Goal: Transaction & Acquisition: Download file/media

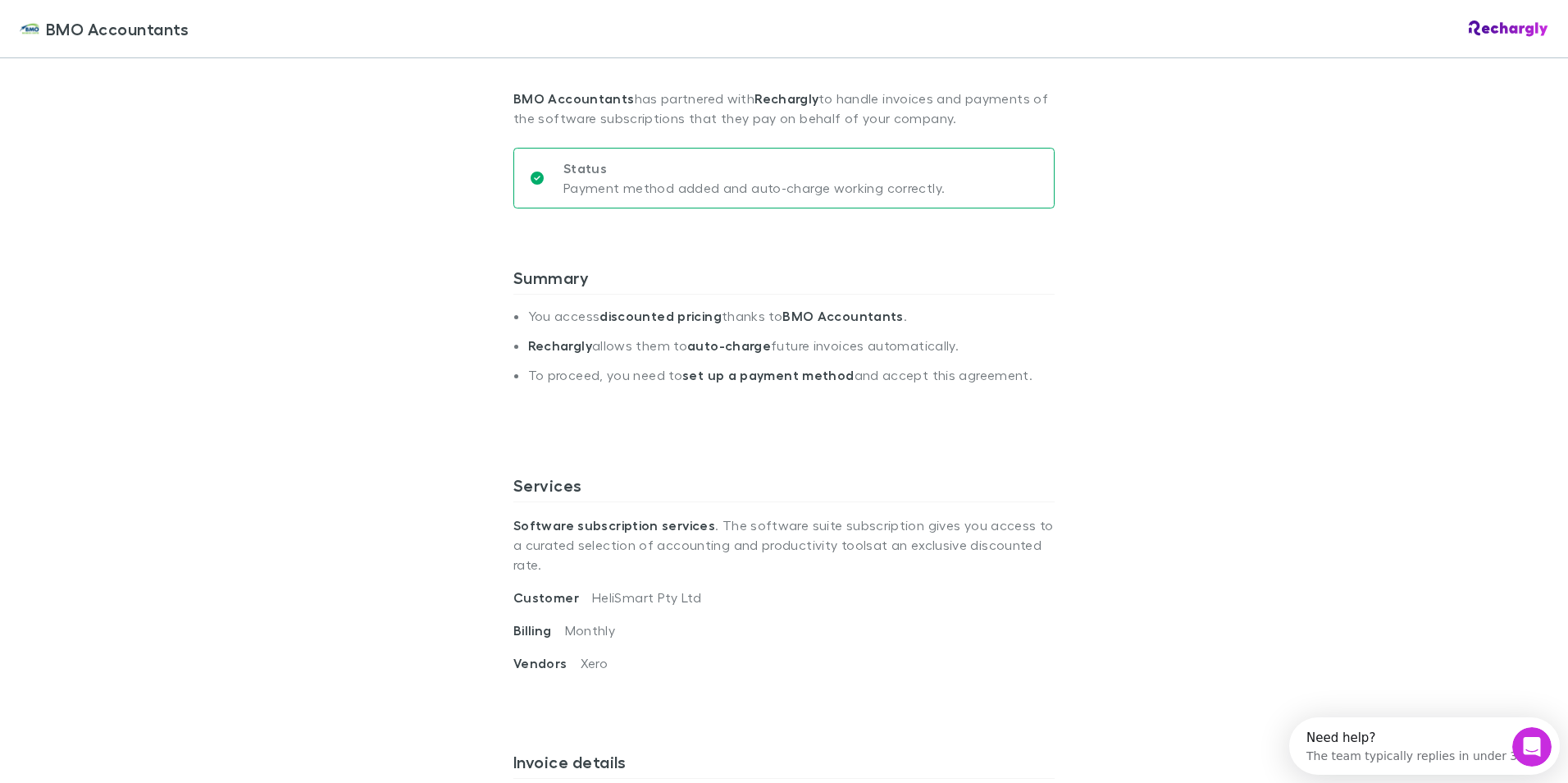
scroll to position [82, 0]
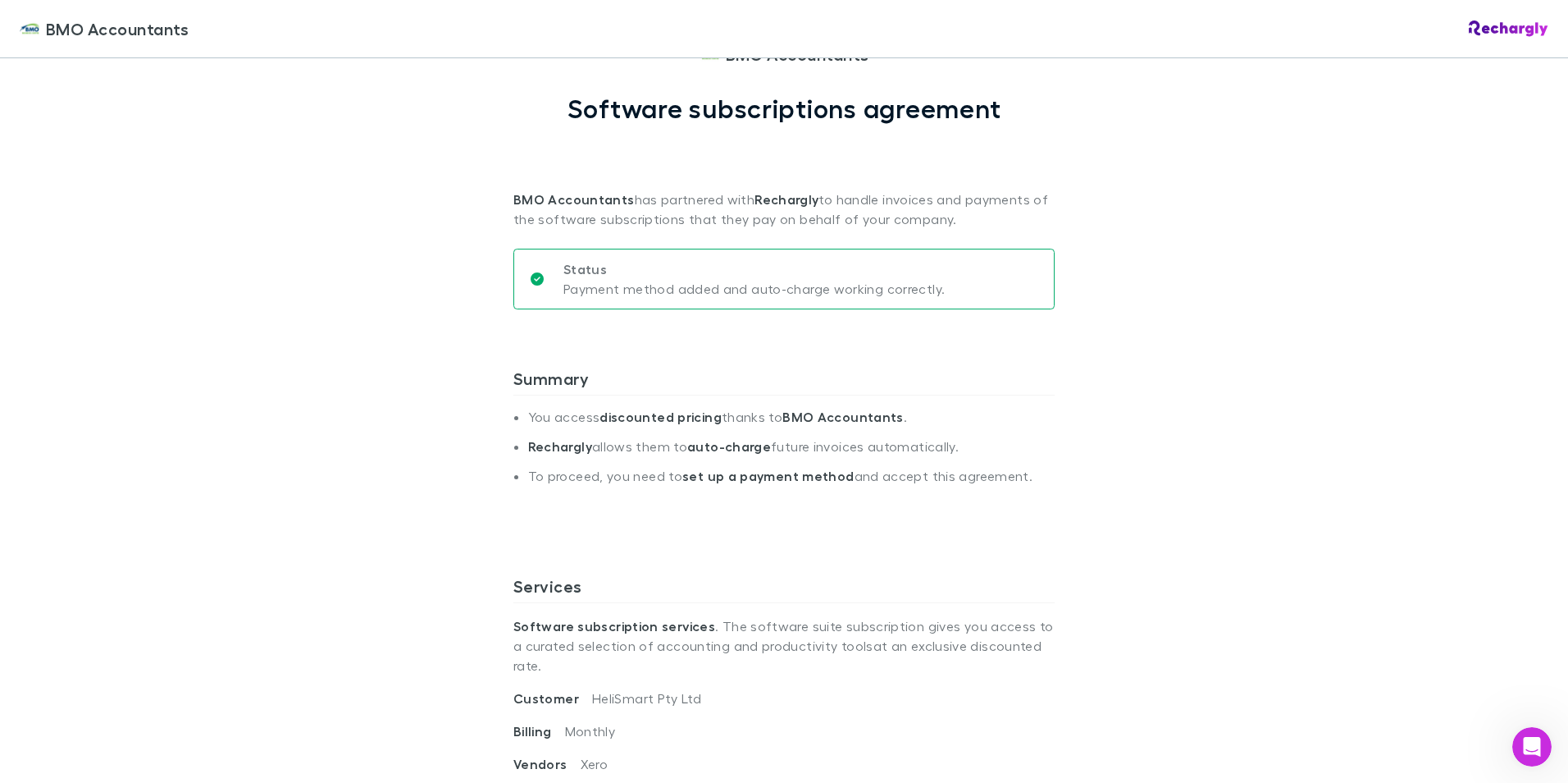
drag, startPoint x: 1458, startPoint y: 4, endPoint x: 1147, endPoint y: 120, distance: 331.9
click at [1147, 120] on div "BMO Accountants BMO Accountants Software subscriptions agreement BMO Accountant…" at bounding box center [784, 392] width 1568 height 783
click at [1203, 321] on div "BMO Accountants BMO Accountants Software subscriptions agreement BMO Accountant…" at bounding box center [784, 392] width 1568 height 783
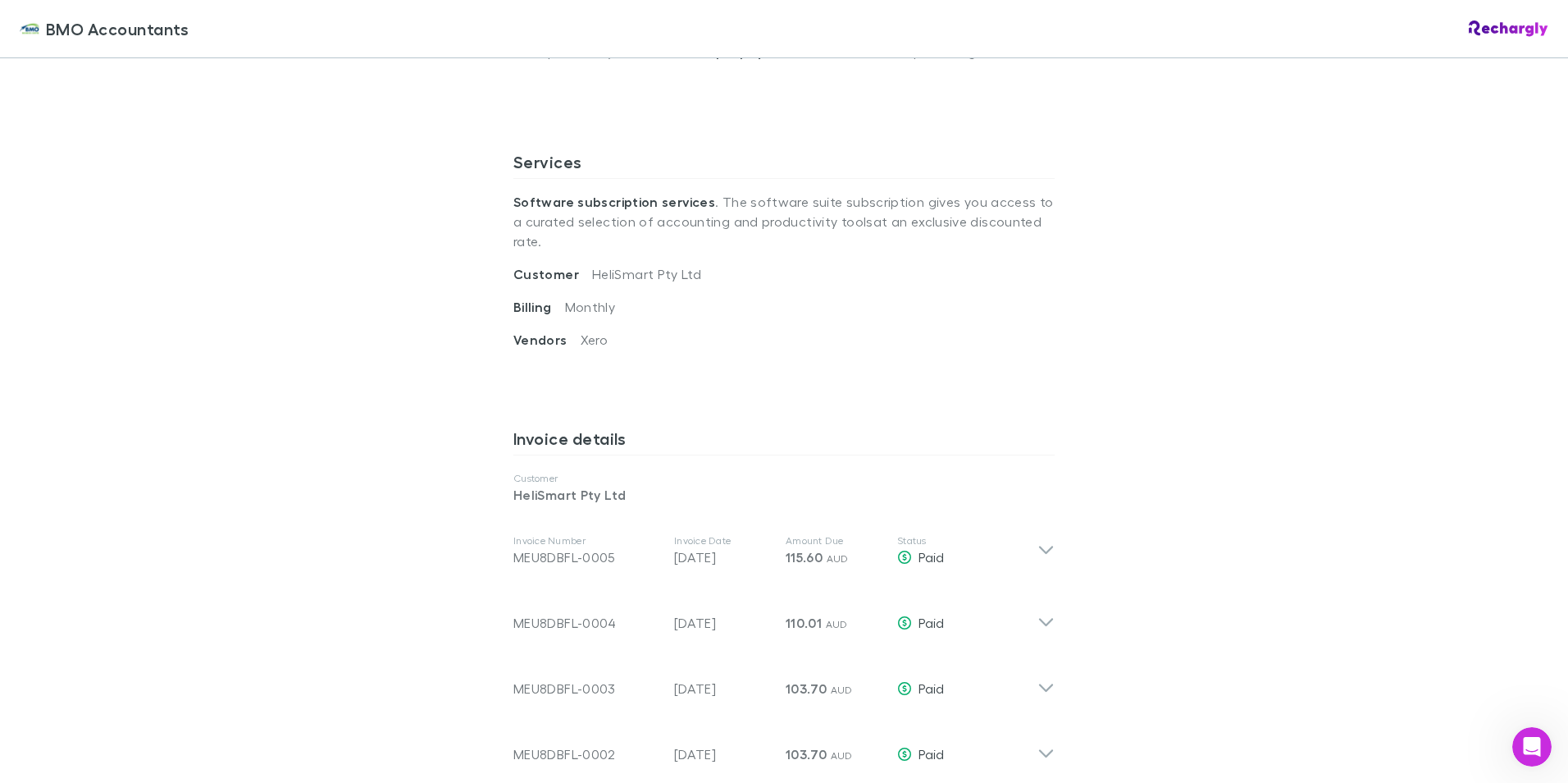
scroll to position [574, 0]
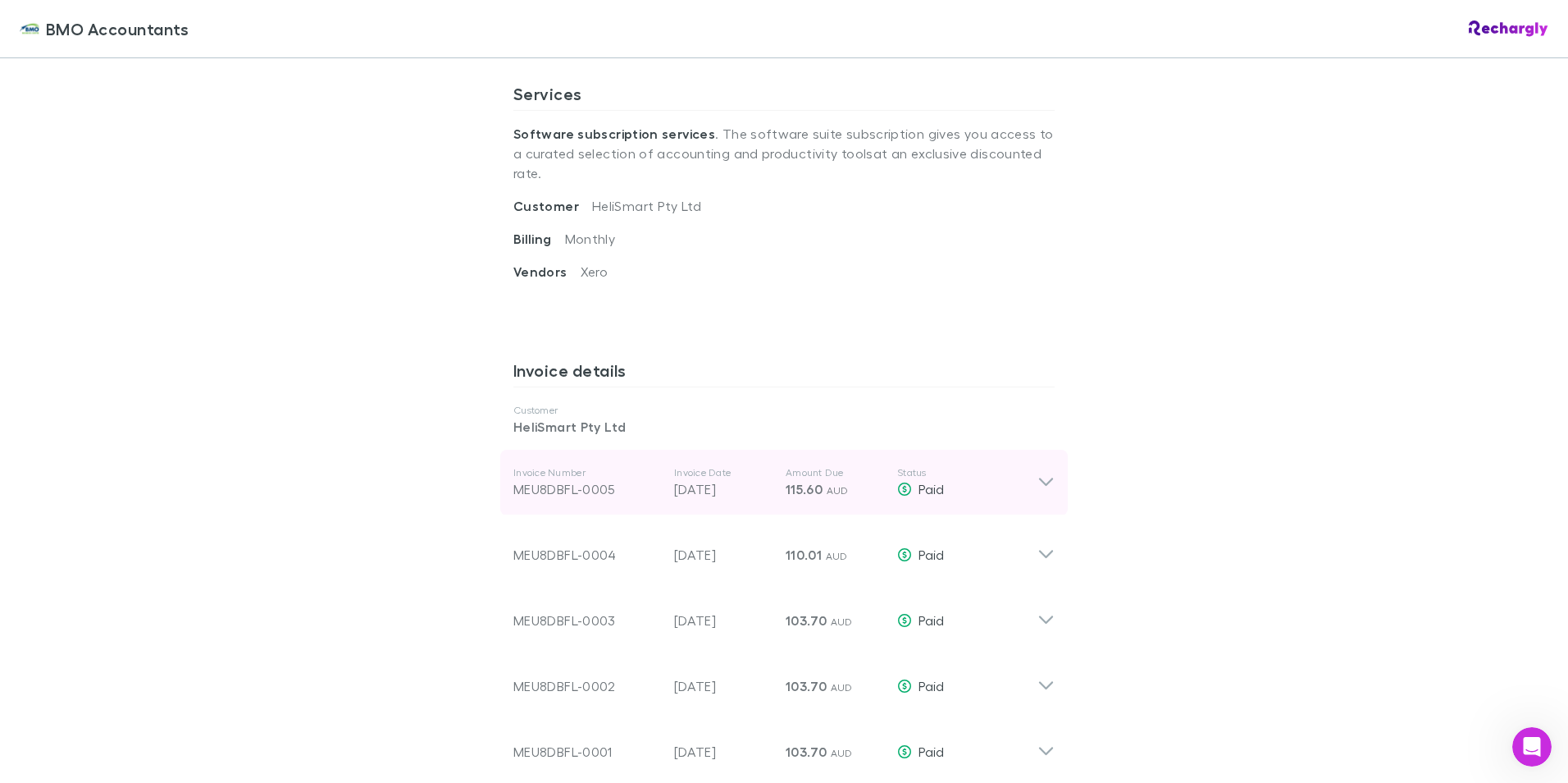
click at [1042, 472] on icon at bounding box center [1046, 482] width 17 height 20
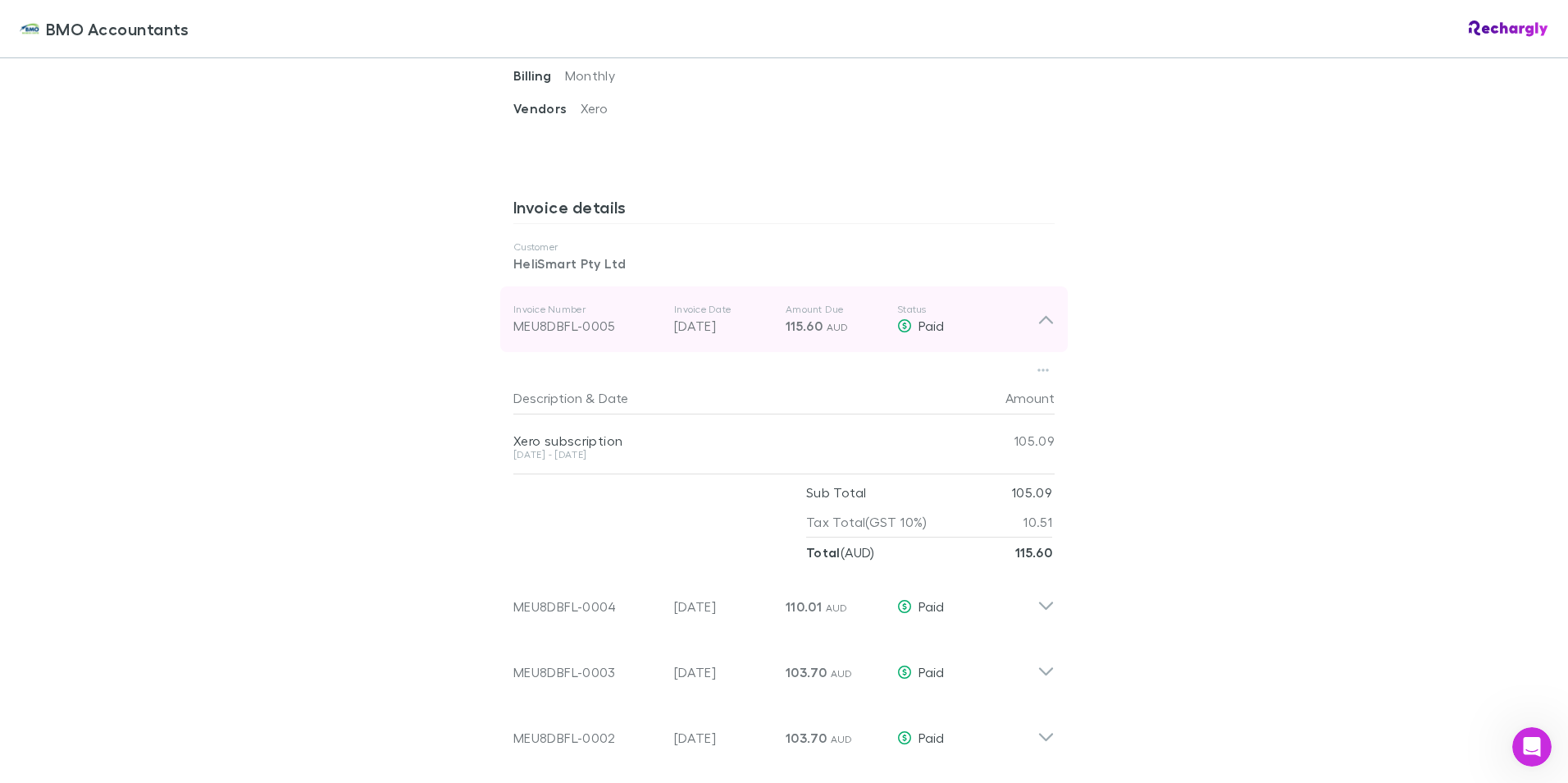
scroll to position [656, 0]
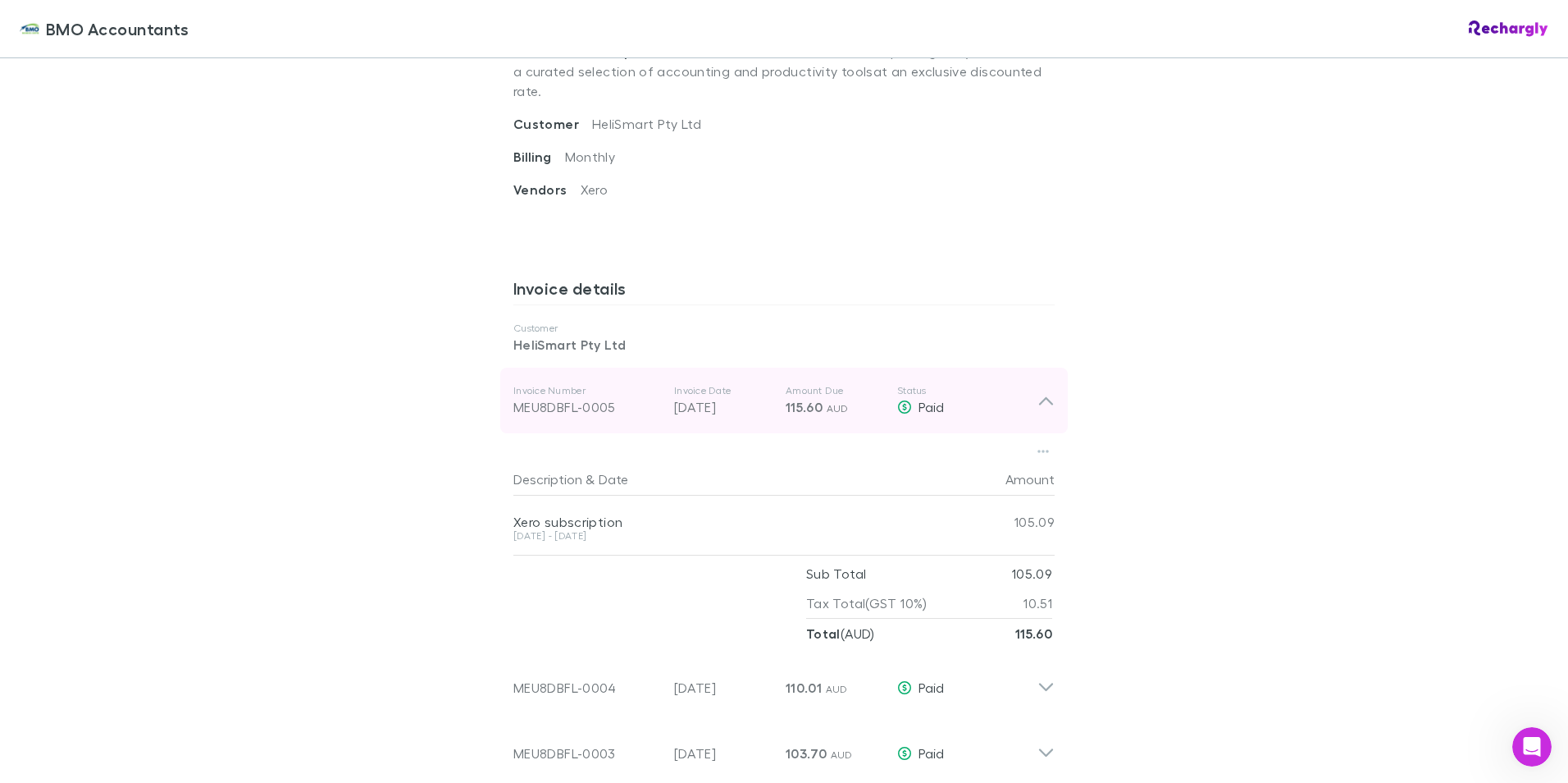
click at [814, 399] on span "115.60" at bounding box center [804, 407] width 37 height 16
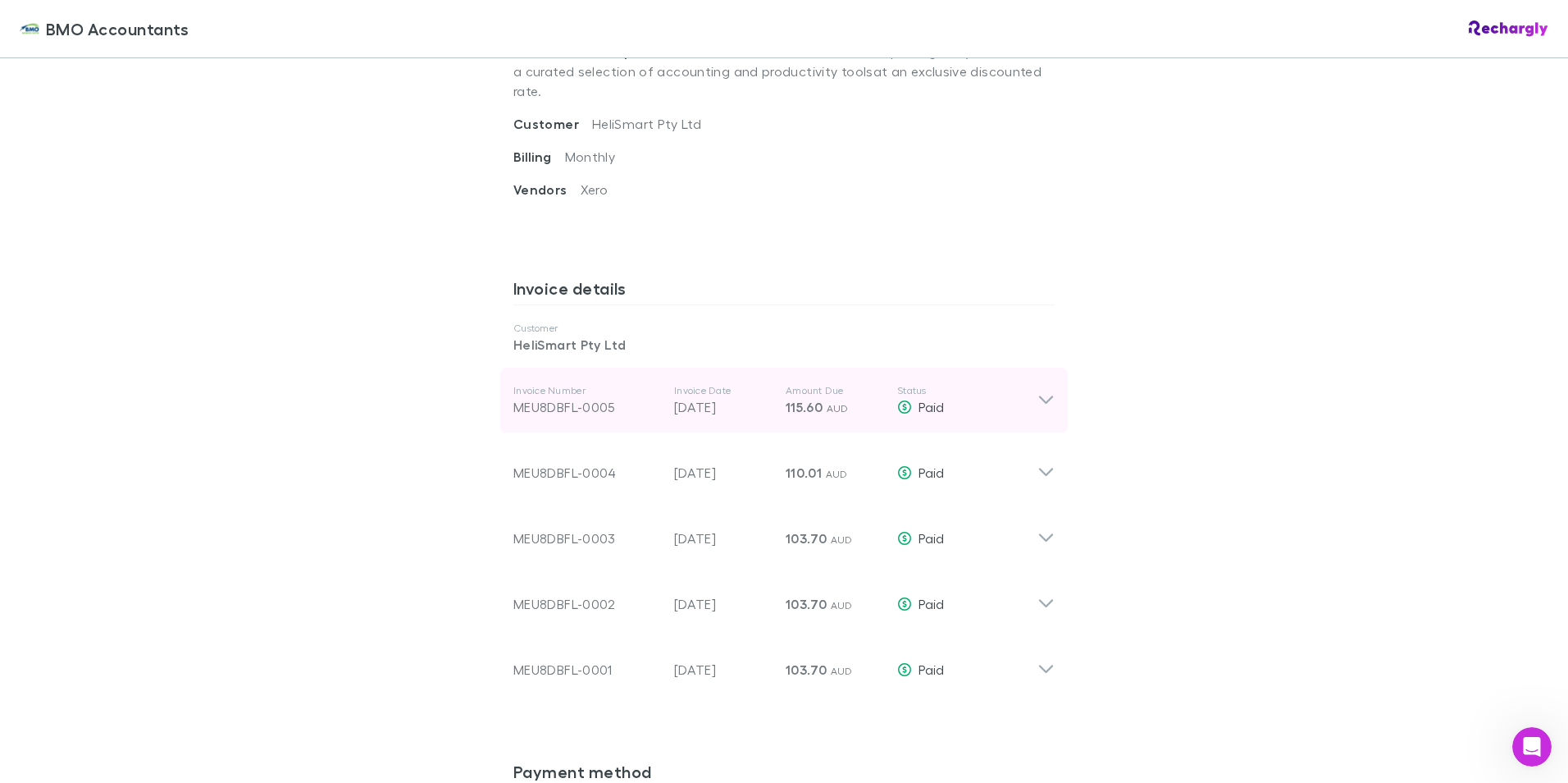
click at [814, 399] on span "115.60" at bounding box center [804, 407] width 37 height 16
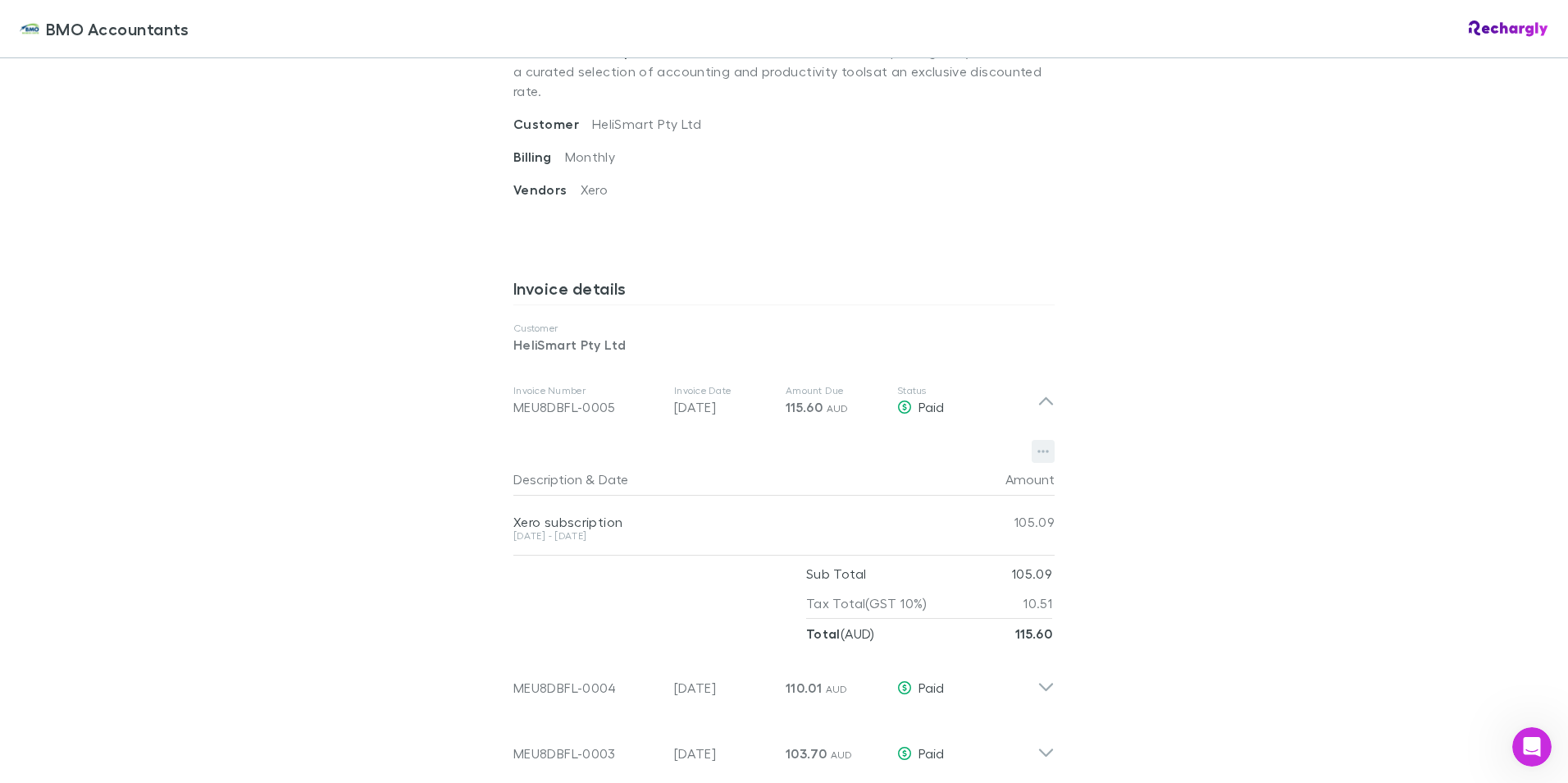
click at [1038, 451] on icon "button" at bounding box center [1043, 452] width 11 height 3
click at [889, 452] on li "Download PDF" at bounding box center [936, 464] width 226 height 30
